Goal: Task Accomplishment & Management: Use online tool/utility

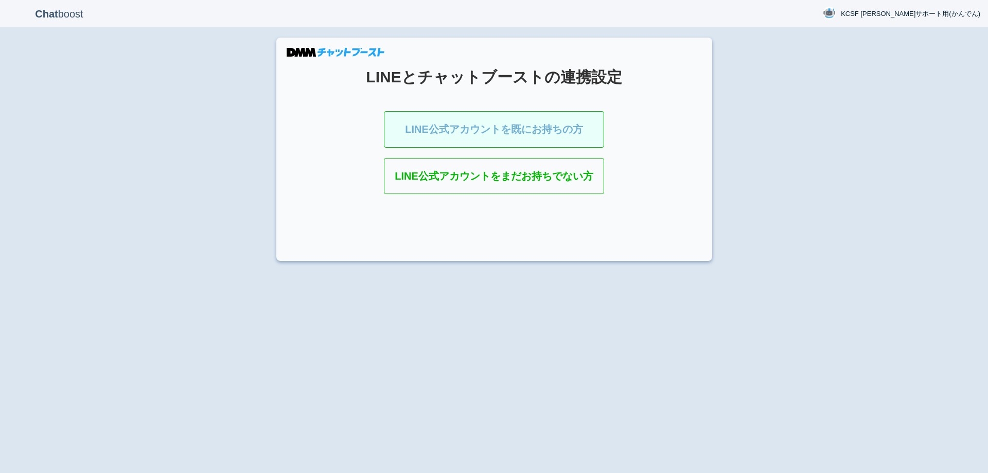
click at [472, 127] on link "LINE公式アカウントを既にお持ちの方" at bounding box center [494, 129] width 220 height 37
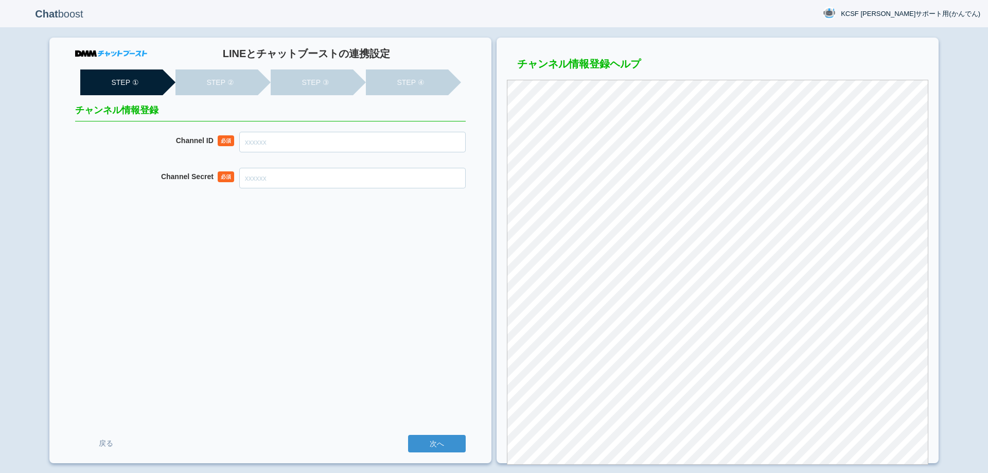
click at [380, 149] on input "Channel ID" at bounding box center [352, 142] width 227 height 21
paste input "2007950583"
type input "2007950583"
click at [378, 183] on input "Channel Secret" at bounding box center [352, 178] width 227 height 21
paste input "7baad2f0c749d1dccb7a9948bf113f01"
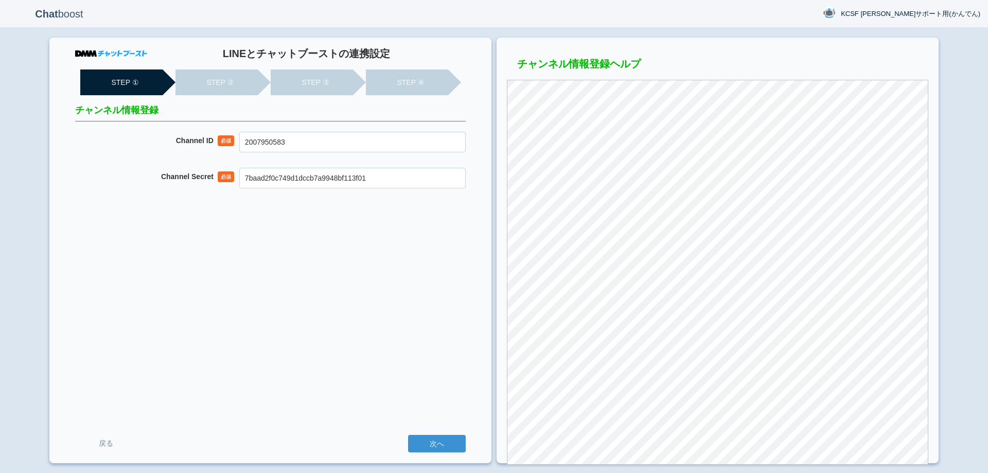
type input "7baad2f0c749d1dccb7a9948bf113f01"
click at [342, 338] on div "LINEとチャットブーストの連携設定 STEP ① STEP ② STEP ③ STEP ④ チャンネル情報登録 Channel ID 必須 20079505…" at bounding box center [270, 251] width 442 height 426
click at [425, 310] on div "LINEとチャットブーストの連携設定 STEP ① STEP ② STEP ③ STEP ④ チャンネル情報登録 Channel ID 必須 20079505…" at bounding box center [270, 251] width 442 height 426
click at [437, 440] on input "次へ" at bounding box center [437, 444] width 58 height 18
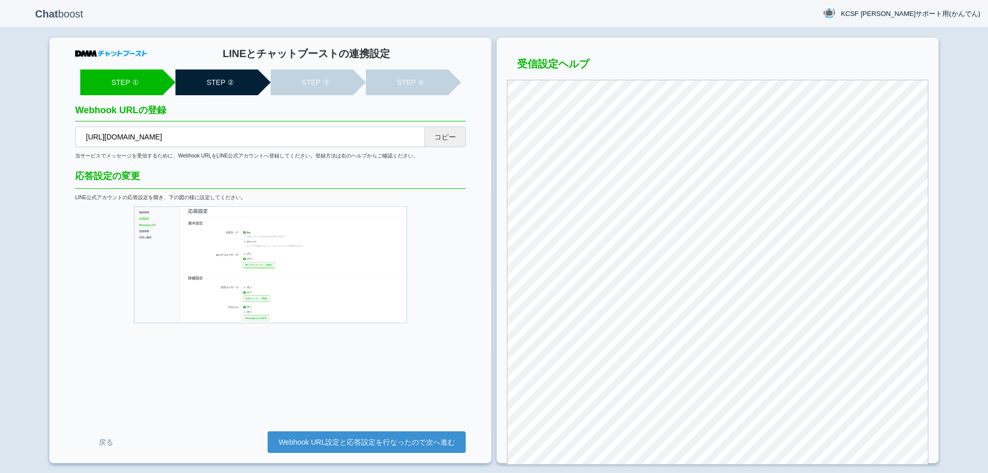
click at [447, 138] on button "コピー" at bounding box center [445, 137] width 41 height 21
click at [422, 449] on link "Webhook URL設定と応答設定を行なったので次へ進む" at bounding box center [367, 442] width 198 height 22
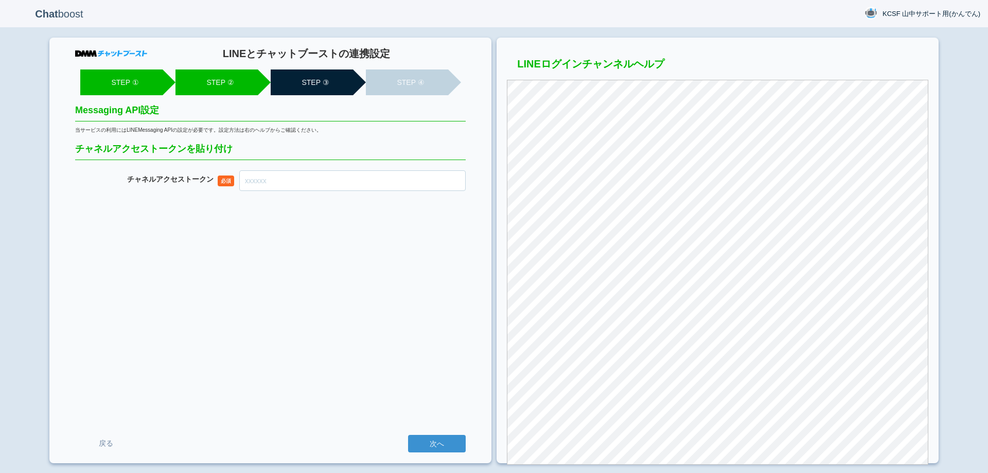
click at [370, 177] on input "チャネル アクセストークン" at bounding box center [352, 180] width 227 height 21
paste input "xAexReyz4eN9CS3Q8CJesMuvuODJvu7CsrfjGRRRdSge35YfdFGV398Bmsg2uYgsgGLL9kGeVLd10Sb…"
type input "xAexReyz4eN9CS3Q8CJesMuvuODJvu7CsrfjGRRRdSge35YfdFGV398Bmsg2uYgsgGLL9kGeVLd10Sb…"
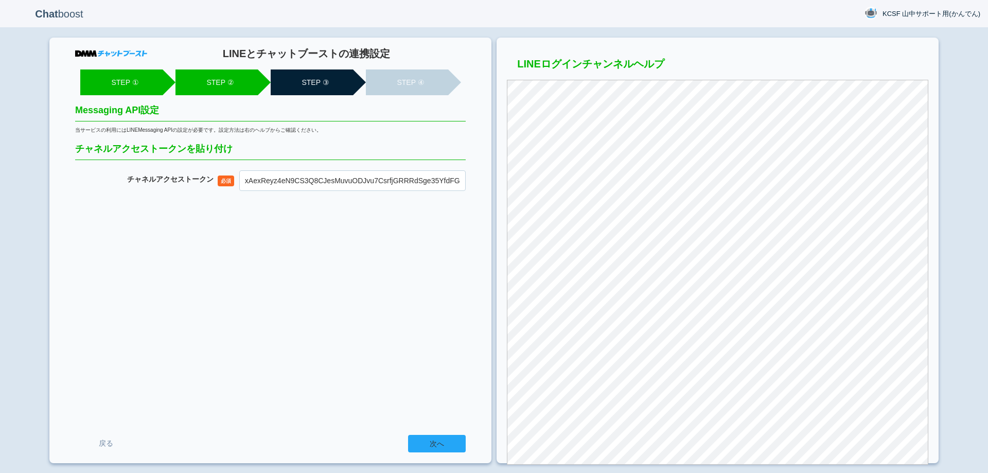
click at [436, 445] on input "次へ" at bounding box center [437, 444] width 58 height 18
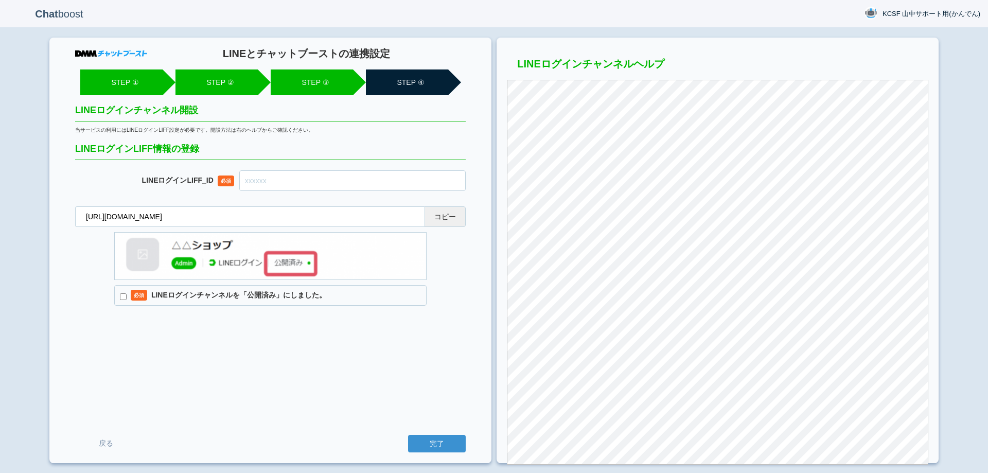
click at [445, 225] on button "コピー" at bounding box center [445, 216] width 41 height 21
click at [382, 186] on input "text" at bounding box center [352, 180] width 227 height 21
paste input "2007950599-GL7k9nj3"
type input "2007950599-GL7k9nj3"
click at [124, 294] on input "必須 LINEログインチャンネルを「公開済み」にしました。" at bounding box center [123, 296] width 7 height 7
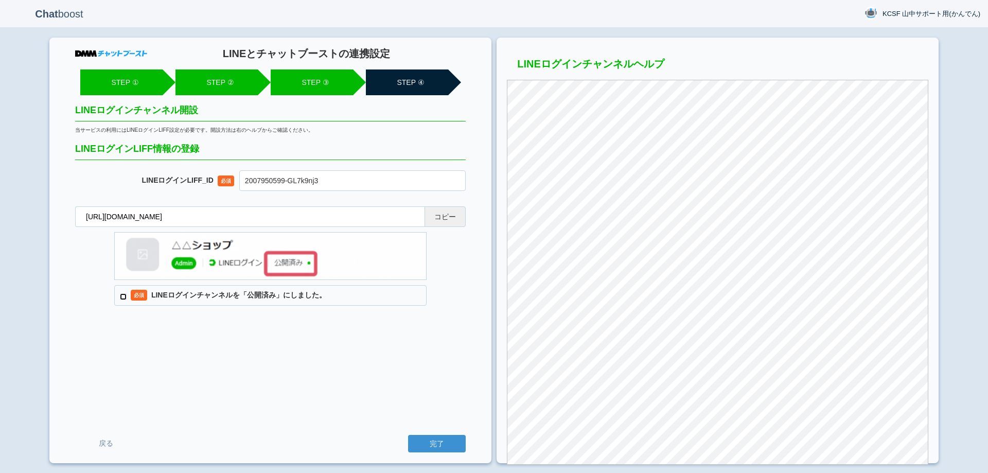
checkbox input "true"
click at [450, 451] on input "完了" at bounding box center [437, 444] width 58 height 18
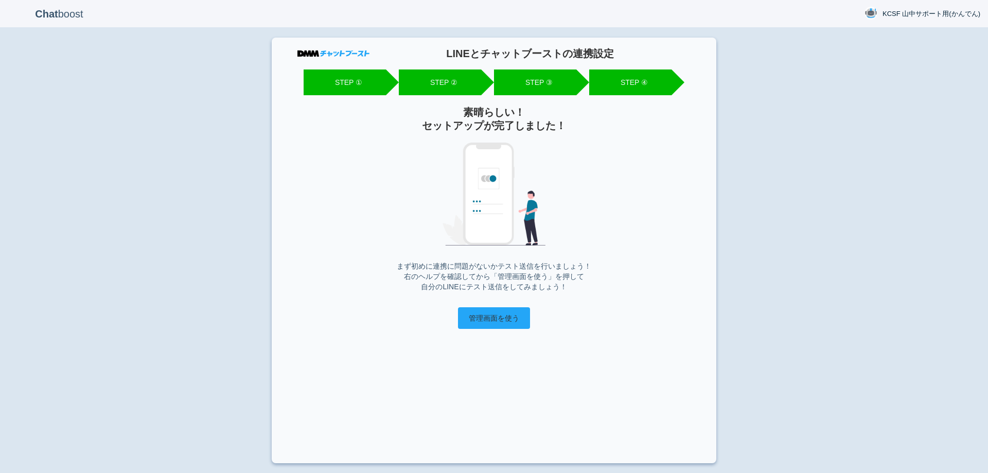
click at [485, 320] on input "管理画面を使う" at bounding box center [494, 318] width 72 height 22
